Goal: Information Seeking & Learning: Learn about a topic

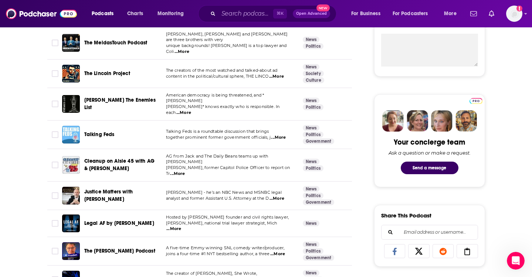
scroll to position [286, 0]
click at [228, 8] on input "Search podcasts, credits, & more..." at bounding box center [245, 14] width 55 height 12
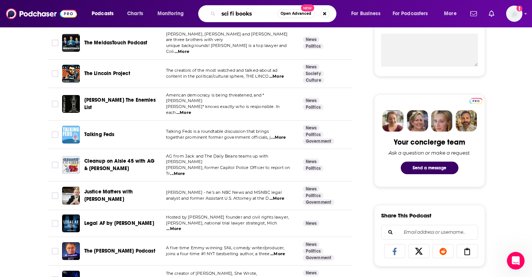
type input "sci fi books"
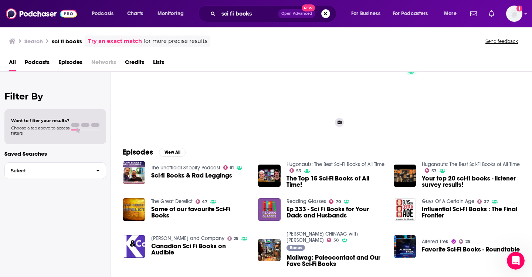
scroll to position [41, 0]
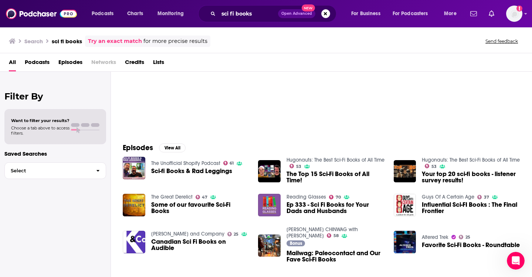
click at [302, 158] on link "Hugonauts: The Best Sci-Fi Books of All Time" at bounding box center [335, 160] width 98 height 6
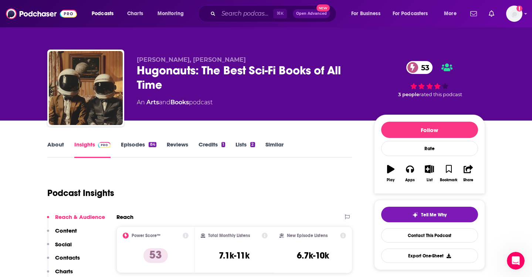
click at [125, 148] on link "Episodes 84" at bounding box center [138, 149] width 35 height 17
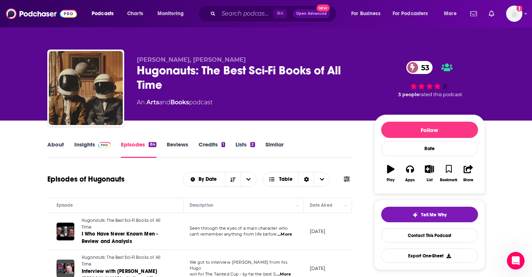
click at [88, 144] on link "Insights" at bounding box center [92, 149] width 37 height 17
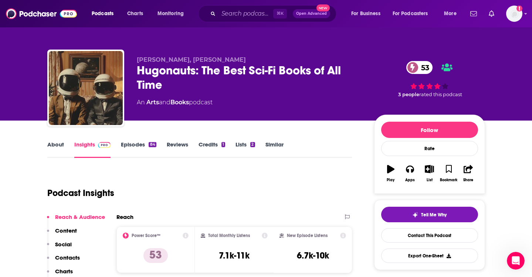
click at [61, 142] on link "About" at bounding box center [55, 149] width 17 height 17
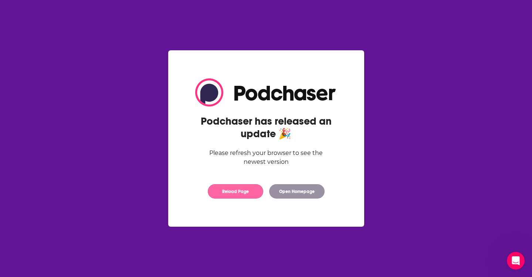
click at [248, 192] on button "Reload Page" at bounding box center [235, 191] width 55 height 14
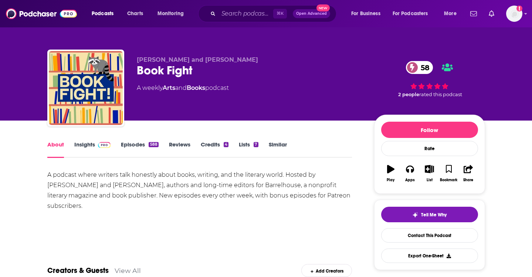
click at [142, 144] on link "Episodes 588" at bounding box center [139, 149] width 37 height 17
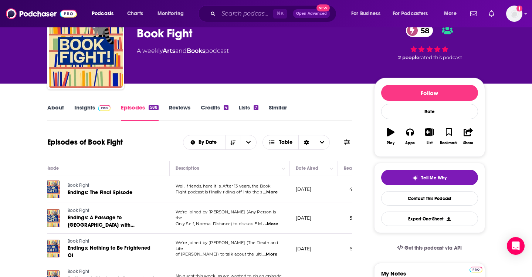
scroll to position [0, 25]
click at [275, 193] on span "...More" at bounding box center [270, 192] width 15 height 6
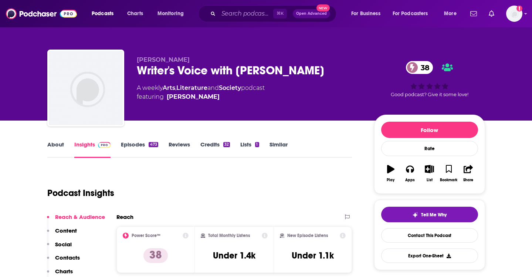
scroll to position [8, 0]
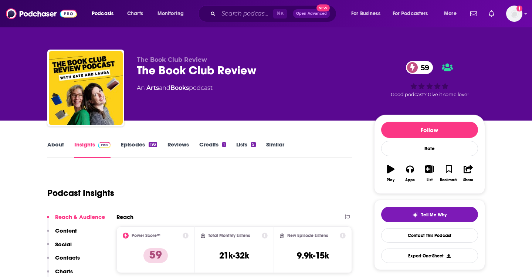
click at [140, 144] on link "Episodes 193" at bounding box center [139, 149] width 36 height 17
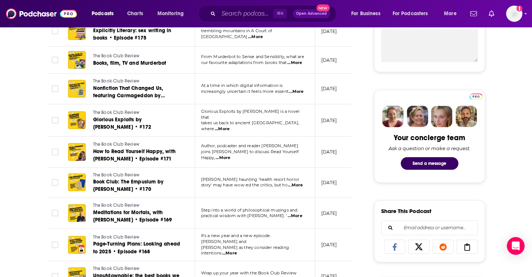
scroll to position [303, 0]
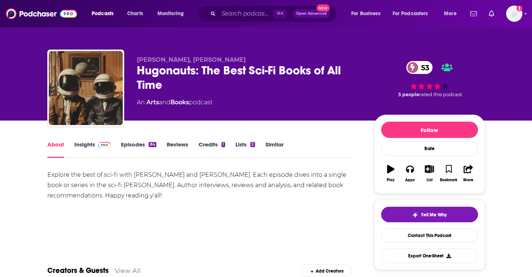
click at [86, 147] on link "Insights" at bounding box center [92, 149] width 37 height 17
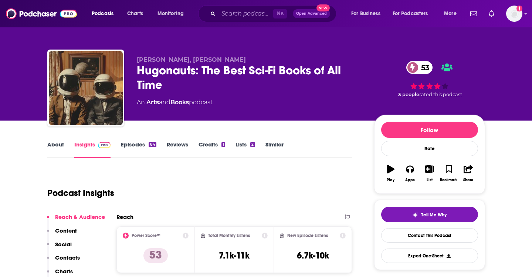
click at [153, 66] on div "Hugonauts: The Best Sci-Fi Books of All Time 53" at bounding box center [249, 77] width 225 height 29
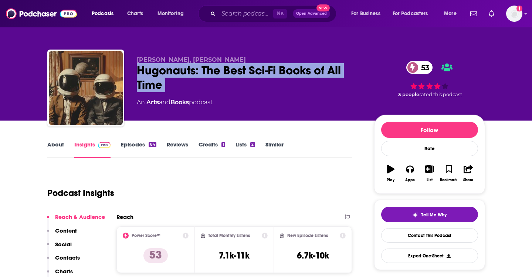
click at [153, 66] on div "Hugonauts: The Best Sci-Fi Books of All Time 53" at bounding box center [249, 77] width 225 height 29
copy div "Hugonauts: The Best Sci-Fi Books of All Time 53"
